Goal: Task Accomplishment & Management: Complete application form

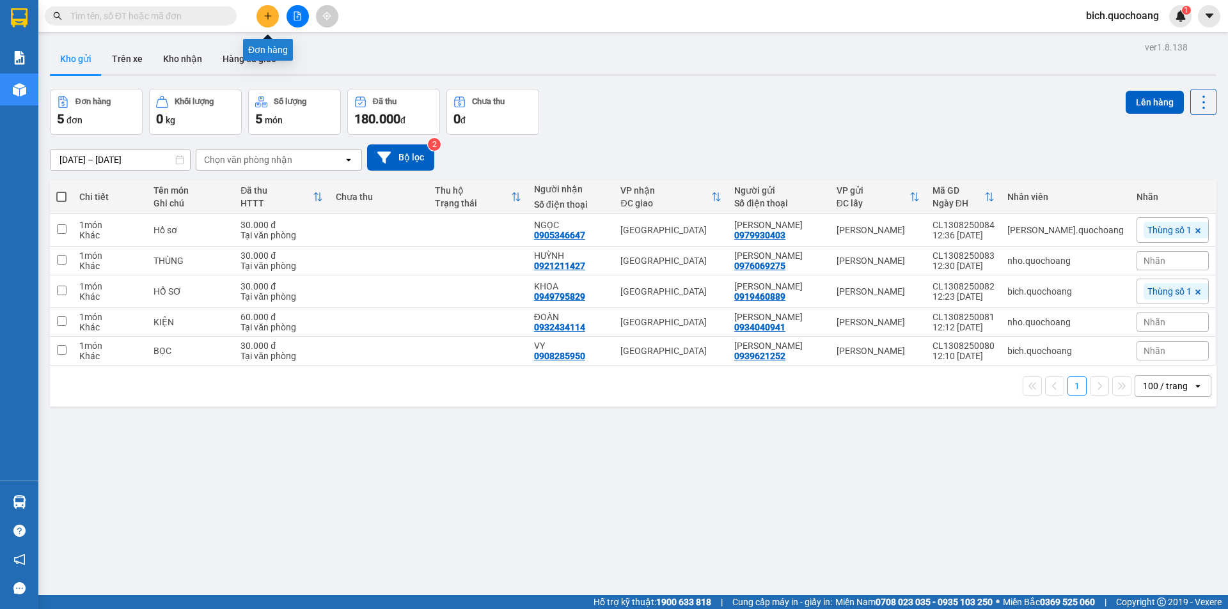
click at [264, 19] on icon "plus" at bounding box center [267, 16] width 9 height 9
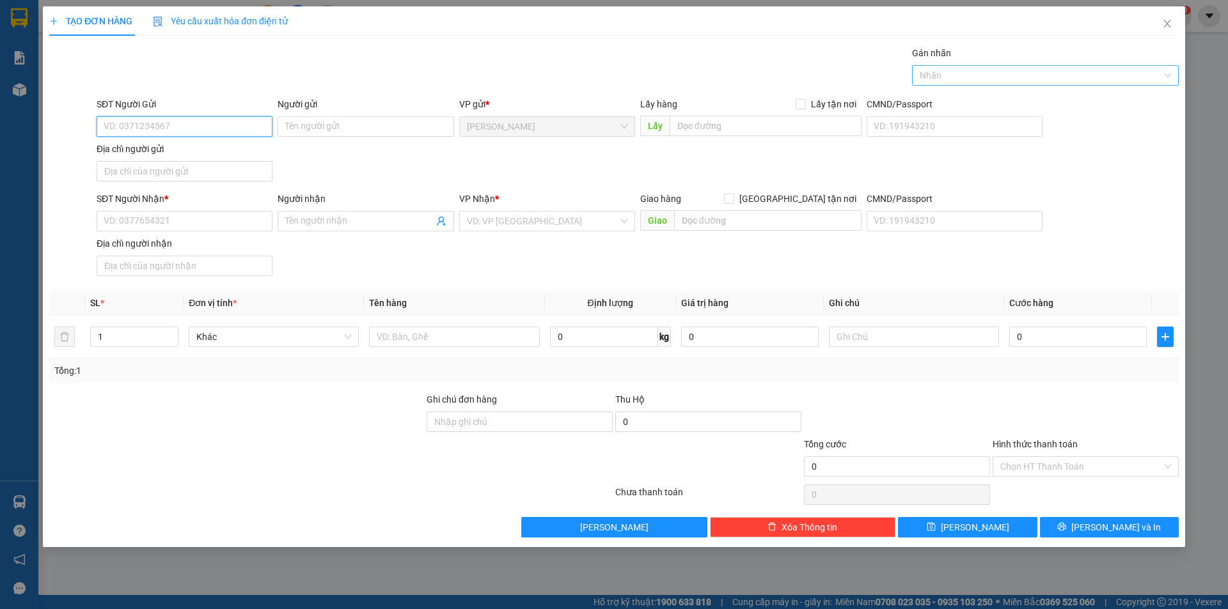
click at [1006, 77] on div at bounding box center [1038, 75] width 247 height 15
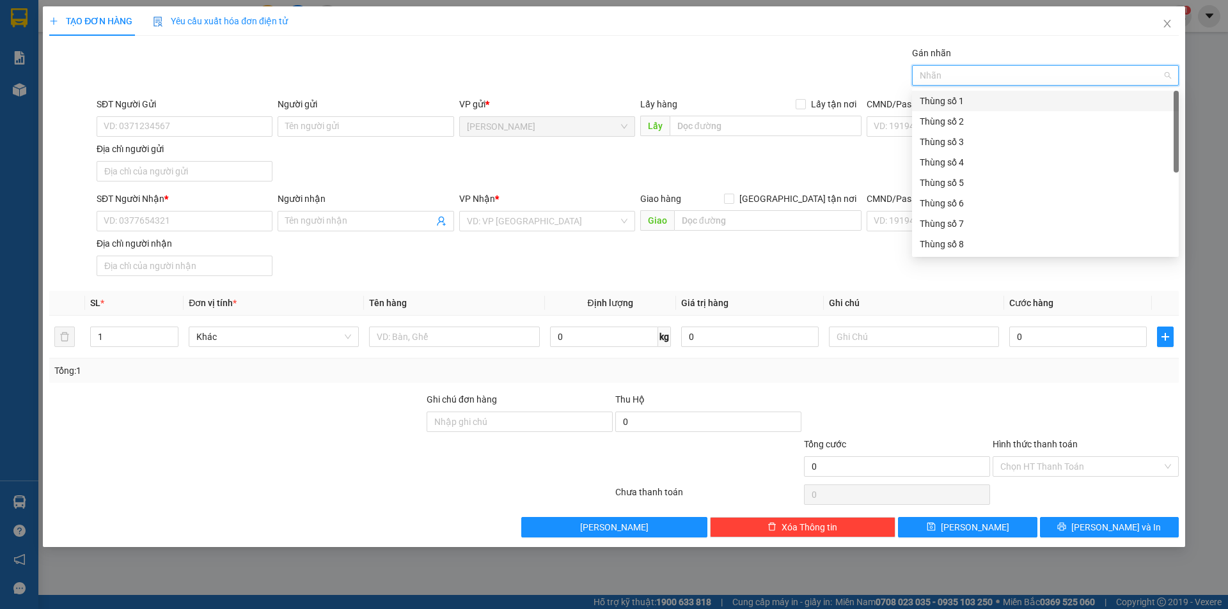
click at [953, 94] on div "Thùng số 1" at bounding box center [1045, 101] width 251 height 14
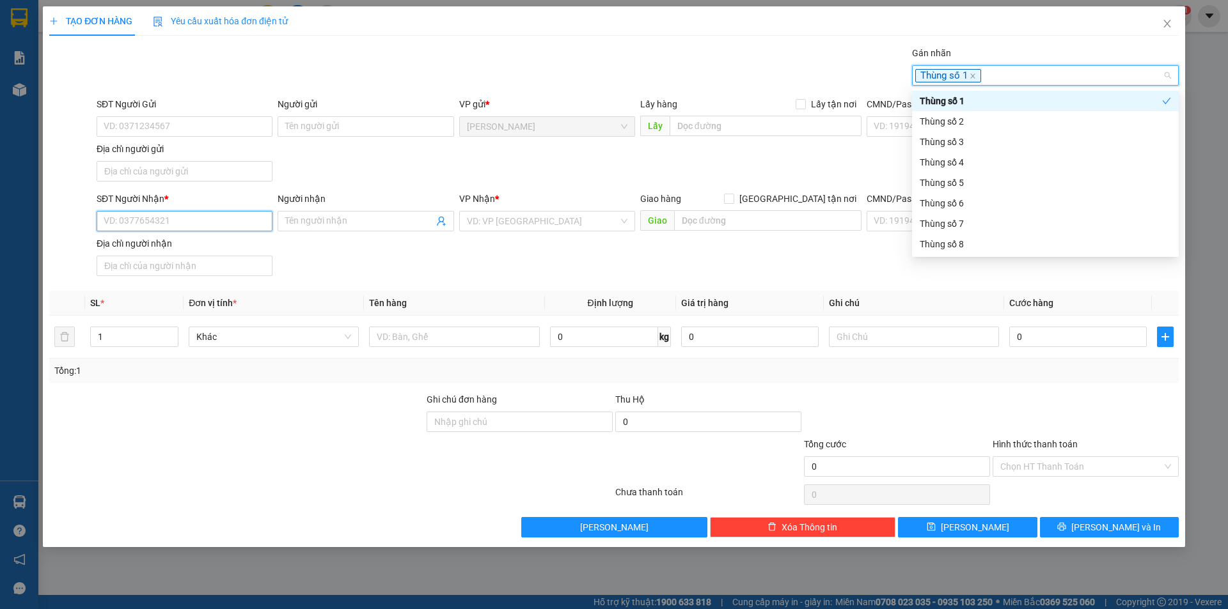
click at [159, 221] on input "SĐT Người Nhận *" at bounding box center [185, 221] width 176 height 20
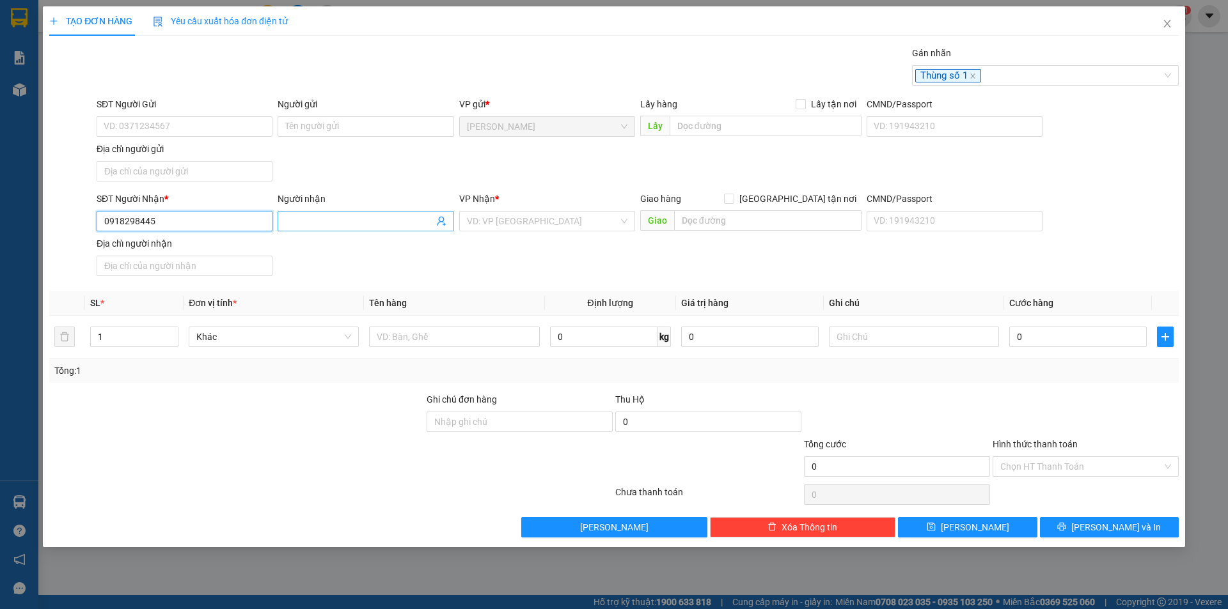
type input "0918298445"
click at [336, 223] on input "Người nhận" at bounding box center [359, 221] width 148 height 14
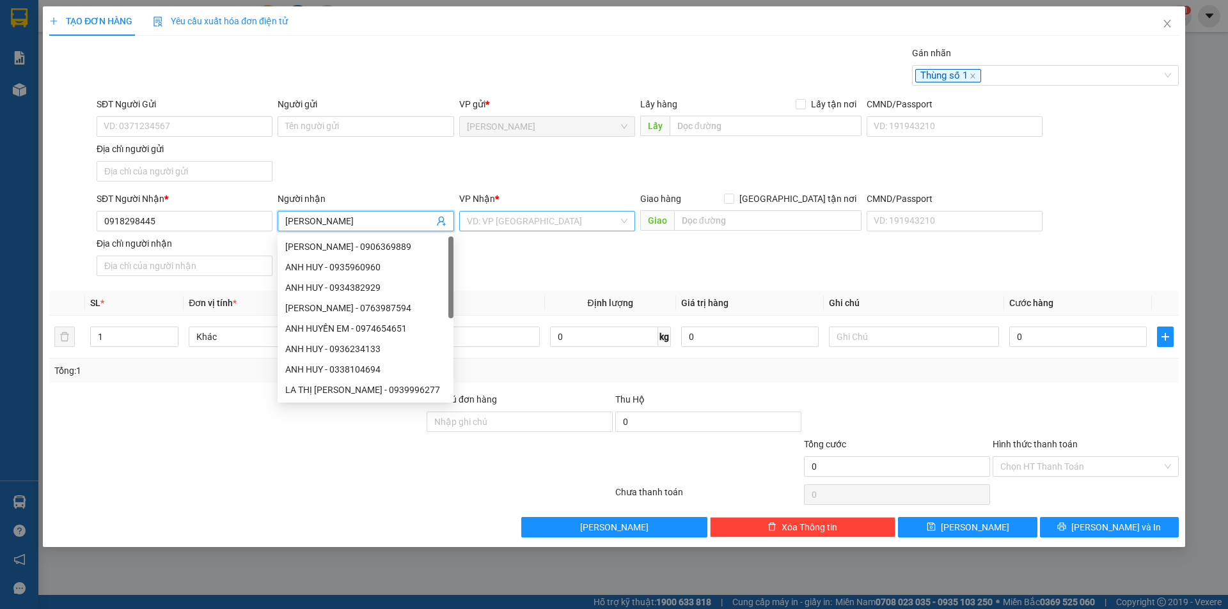
type input "[PERSON_NAME]"
click at [547, 214] on input "search" at bounding box center [543, 221] width 152 height 19
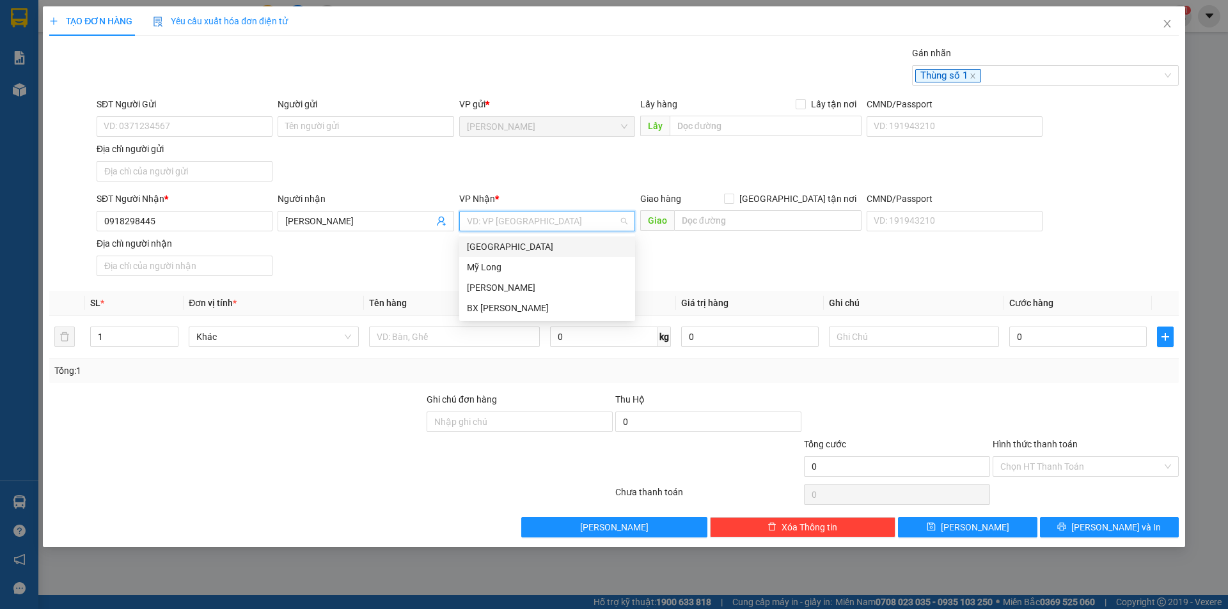
click at [496, 252] on div "[GEOGRAPHIC_DATA]" at bounding box center [547, 247] width 160 height 14
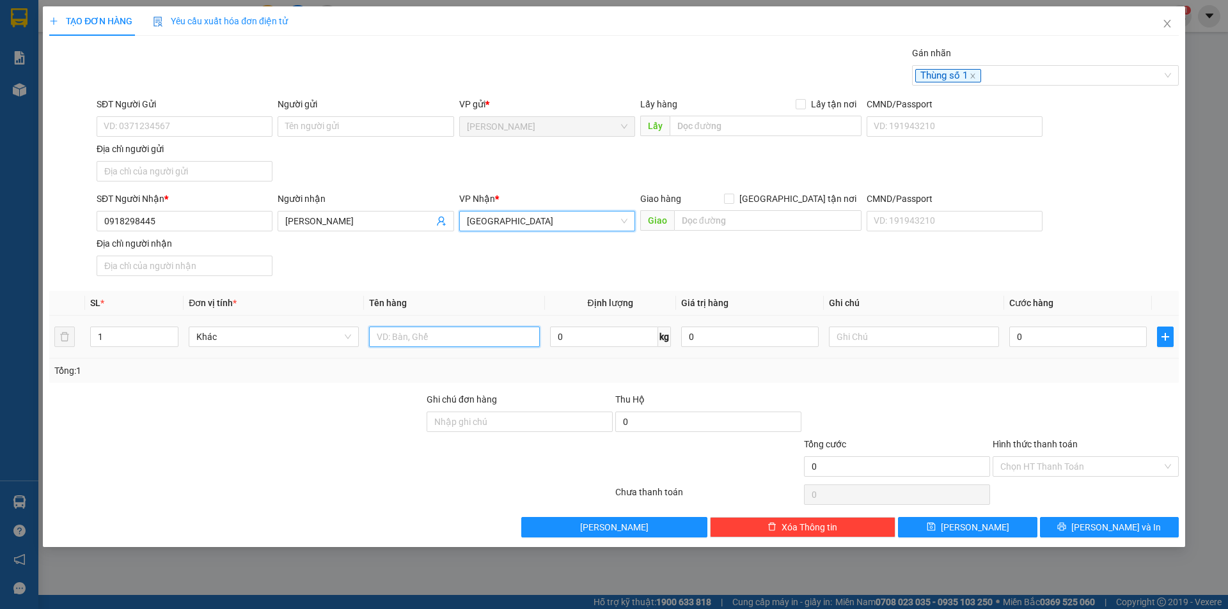
drag, startPoint x: 382, startPoint y: 340, endPoint x: 389, endPoint y: 341, distance: 7.7
click at [382, 341] on input "text" at bounding box center [454, 337] width 170 height 20
type input "BAO THƯ"
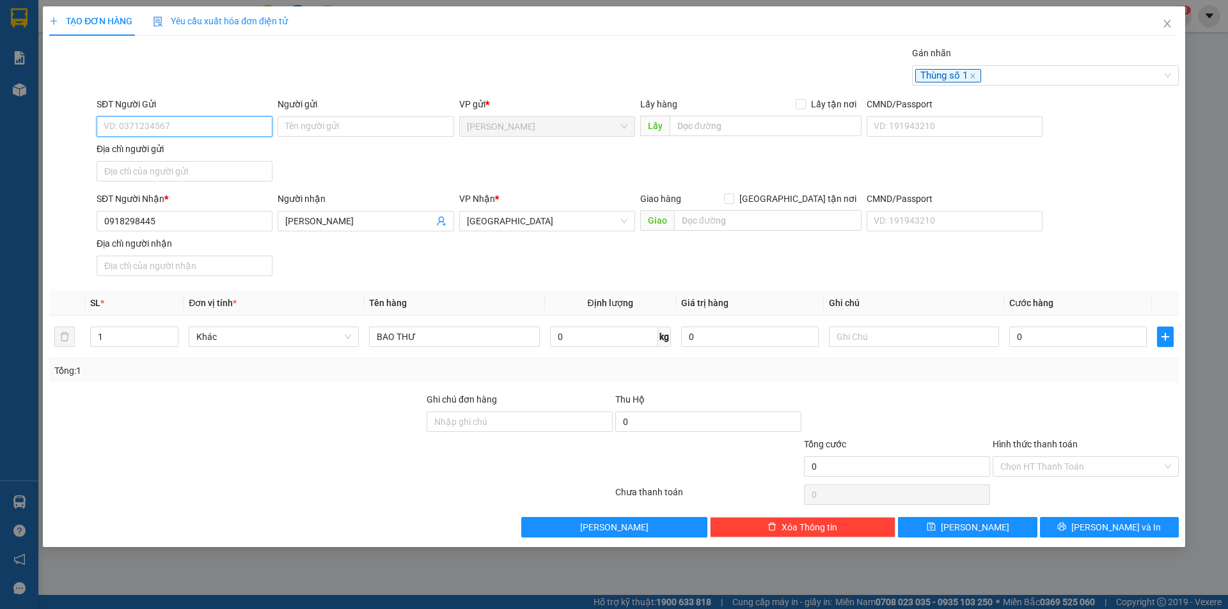
click at [150, 132] on input "SĐT Người Gửi" at bounding box center [185, 126] width 176 height 20
type input "0918999424"
click at [309, 125] on input "Người gửi" at bounding box center [366, 126] width 176 height 20
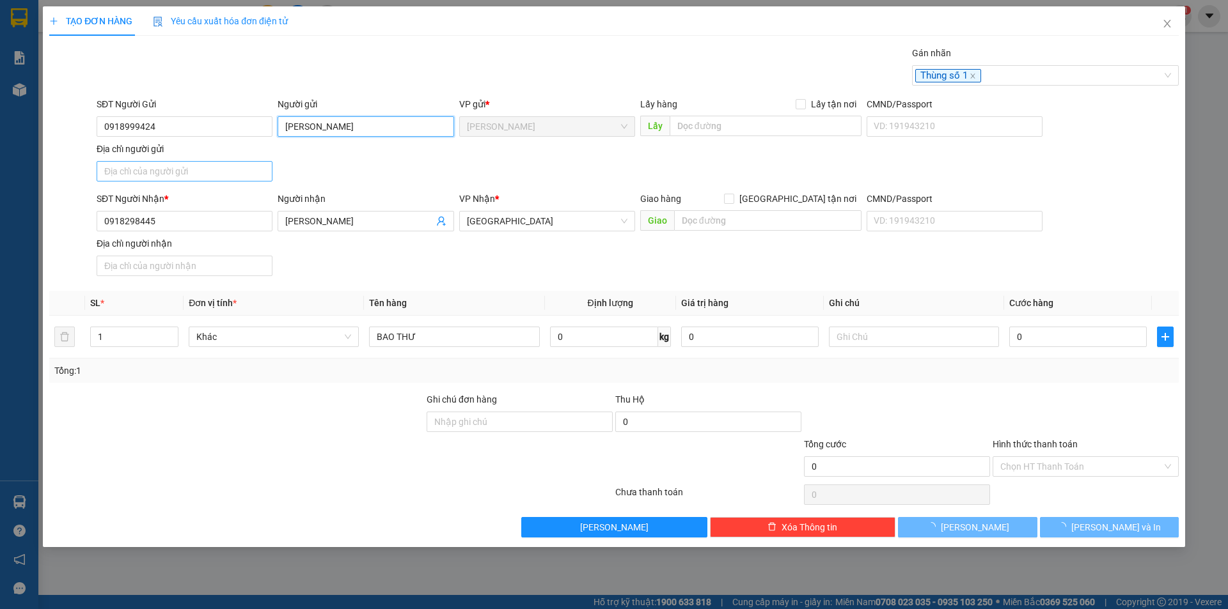
type input "[PERSON_NAME]"
click at [179, 177] on input "Địa chỉ người gửi" at bounding box center [185, 171] width 176 height 20
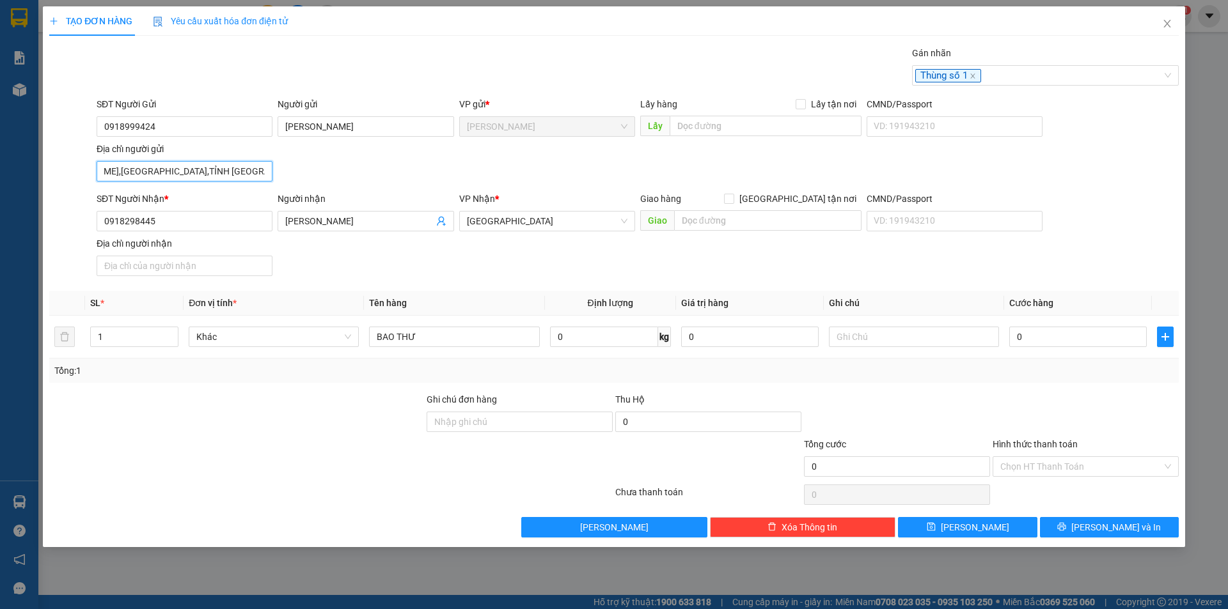
scroll to position [0, 71]
type input "57 [PERSON_NAME],[GEOGRAPHIC_DATA],TỈNH [GEOGRAPHIC_DATA]"
click at [1040, 336] on input "0" at bounding box center [1077, 337] width 137 height 20
type input "2"
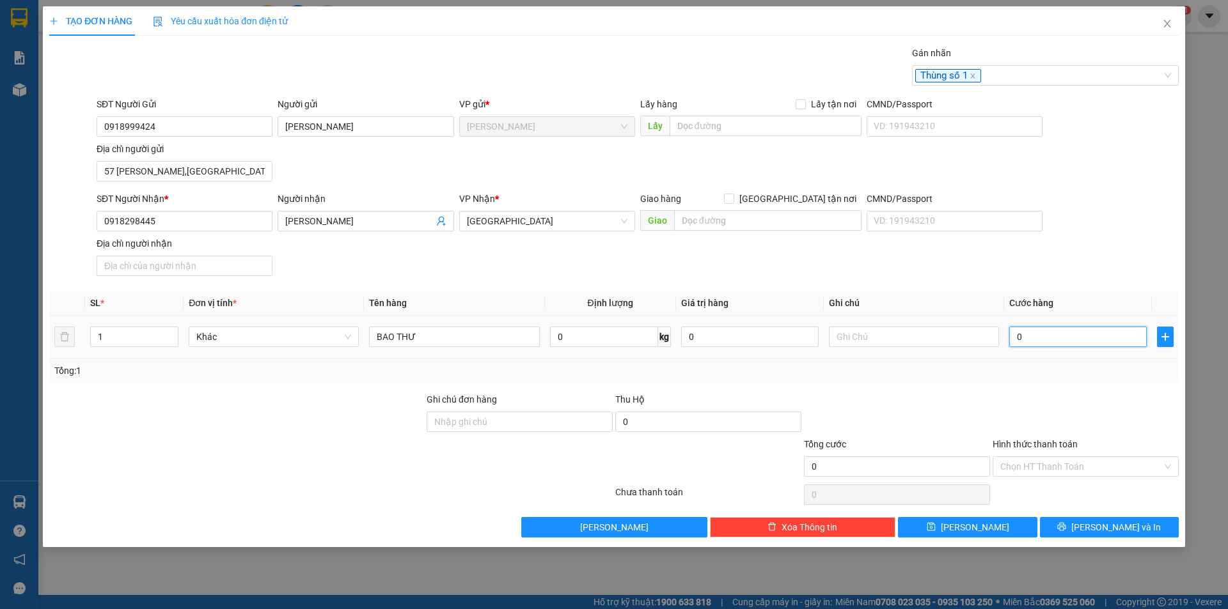
type input "2"
type input "20"
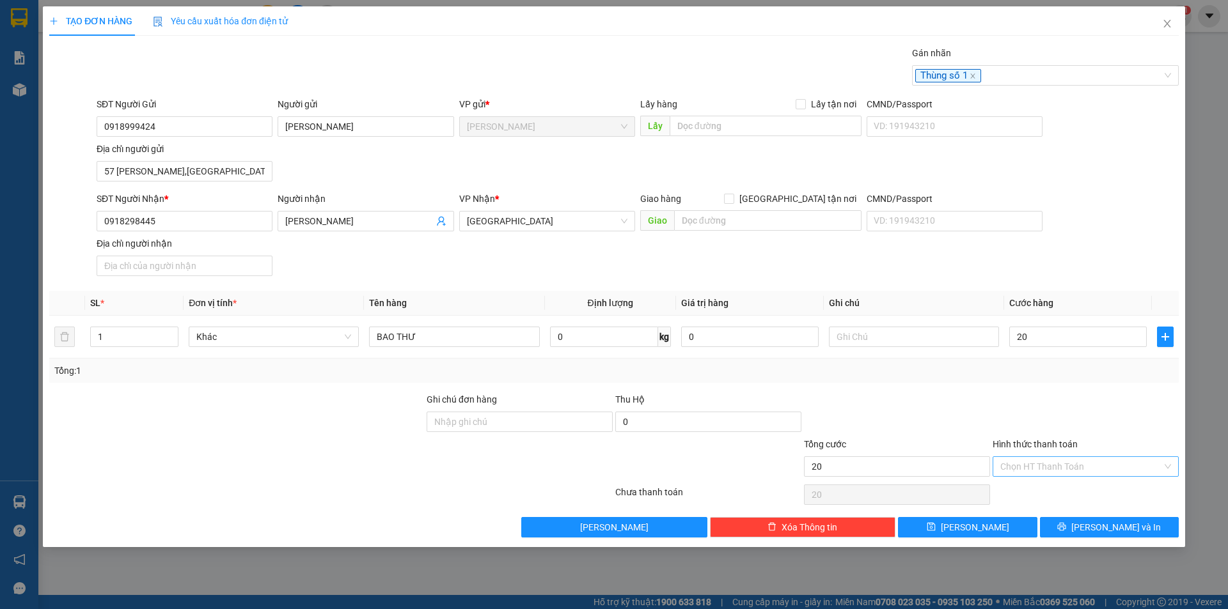
type input "20.000"
click at [1063, 460] on input "Hình thức thanh toán" at bounding box center [1081, 466] width 162 height 19
click at [1071, 499] on div "Tại văn phòng" at bounding box center [1085, 492] width 171 height 14
type input "0"
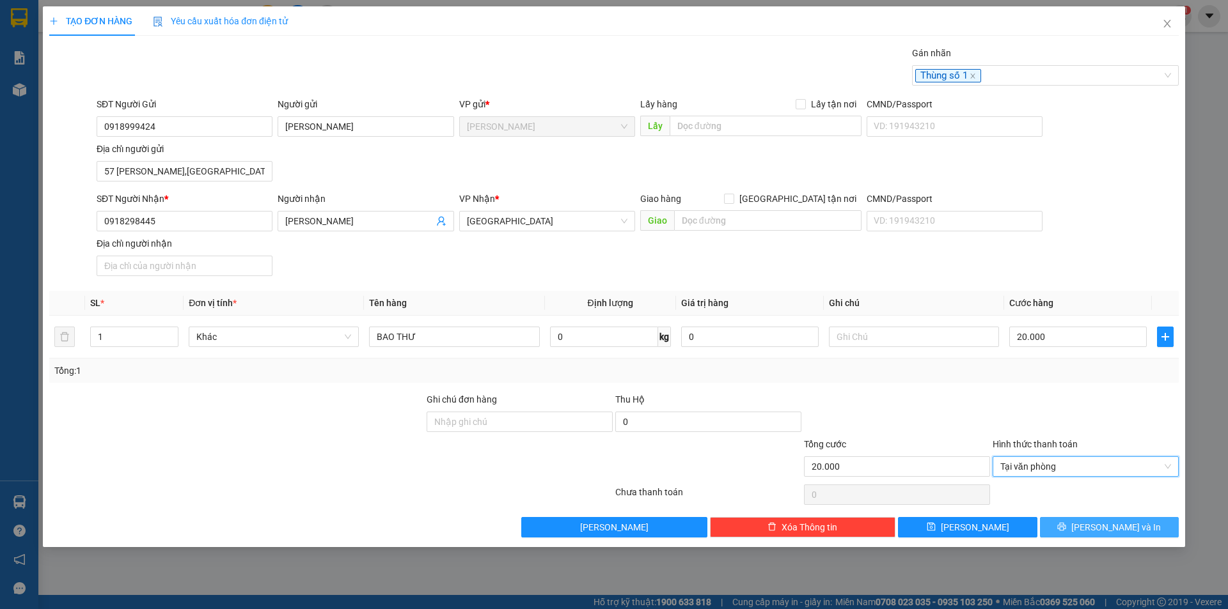
click at [1097, 526] on button "[PERSON_NAME] và In" at bounding box center [1109, 527] width 139 height 20
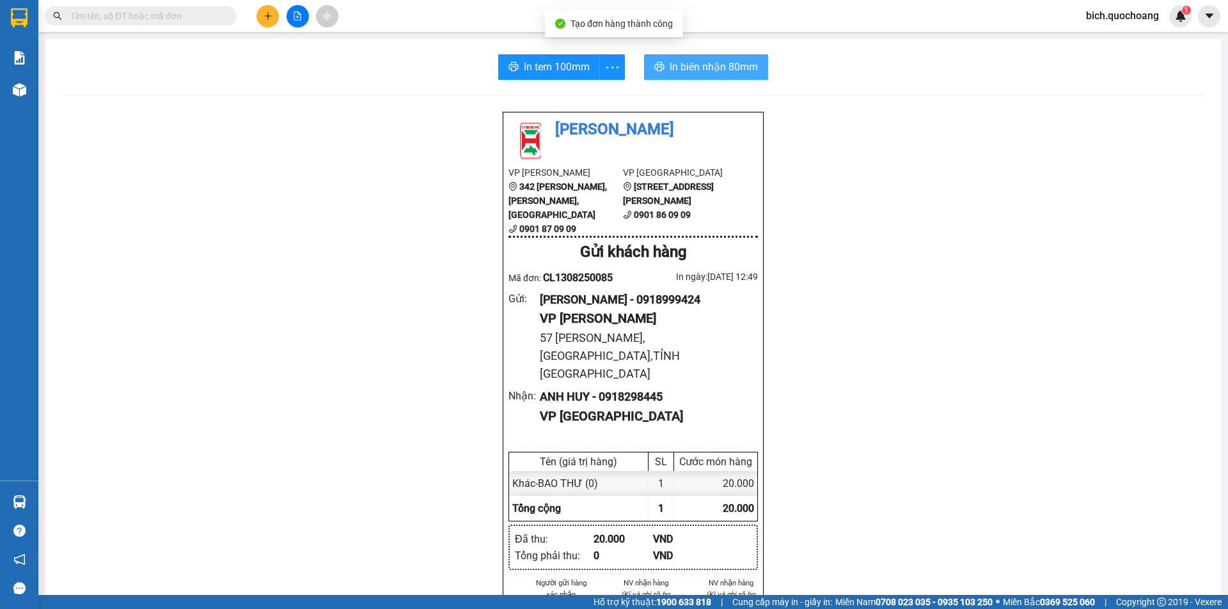
click at [711, 65] on span "In biên nhận 80mm" at bounding box center [713, 67] width 88 height 16
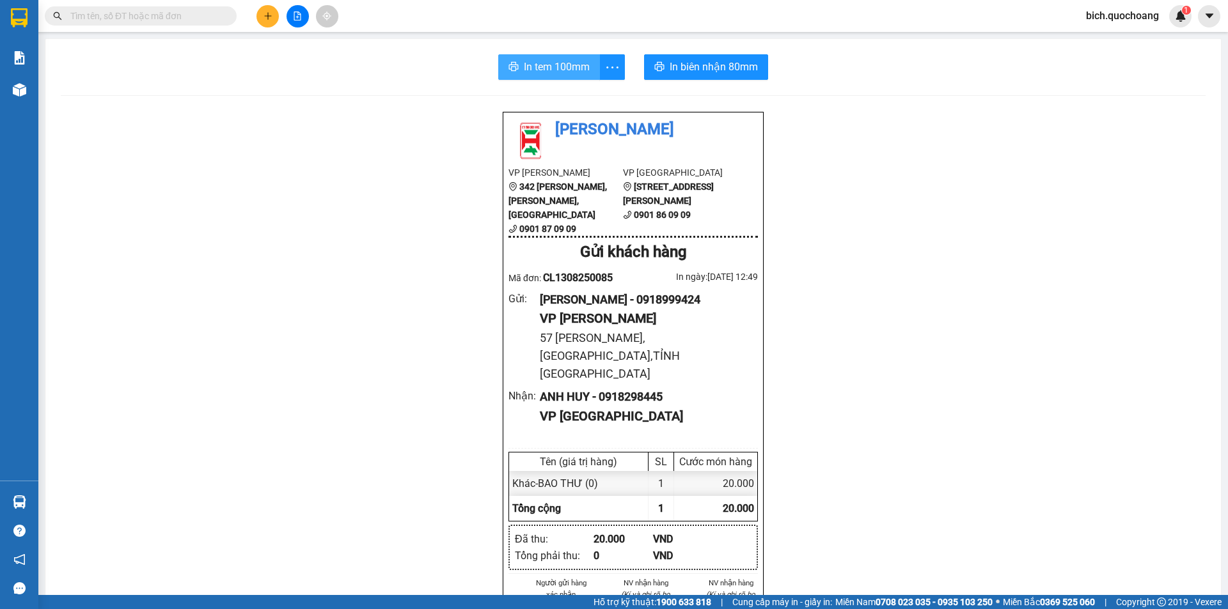
click at [551, 68] on span "In tem 100mm" at bounding box center [557, 67] width 66 height 16
drag, startPoint x: 682, startPoint y: 107, endPoint x: 302, endPoint y: 75, distance: 380.6
click at [603, 74] on div "In tem 100mm In biên nhận 80mm Quốc Hoàng VP [PERSON_NAME] 342 [PERSON_NAME], […" at bounding box center [632, 567] width 1175 height 1057
